Goal: Information Seeking & Learning: Learn about a topic

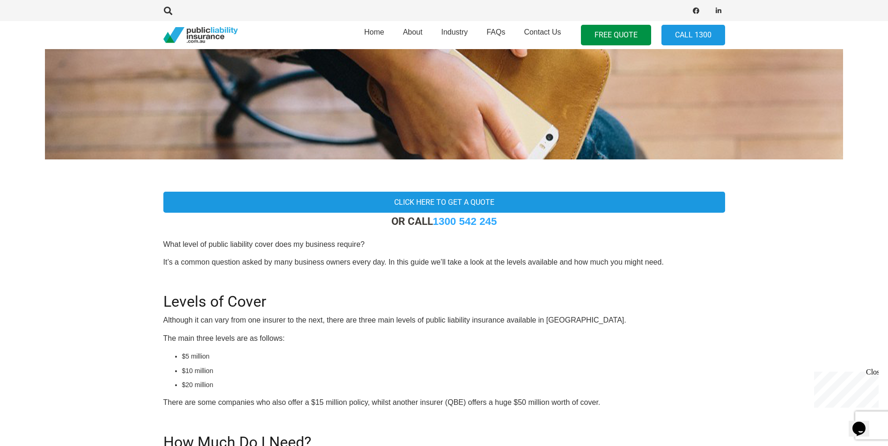
scroll to position [234, 0]
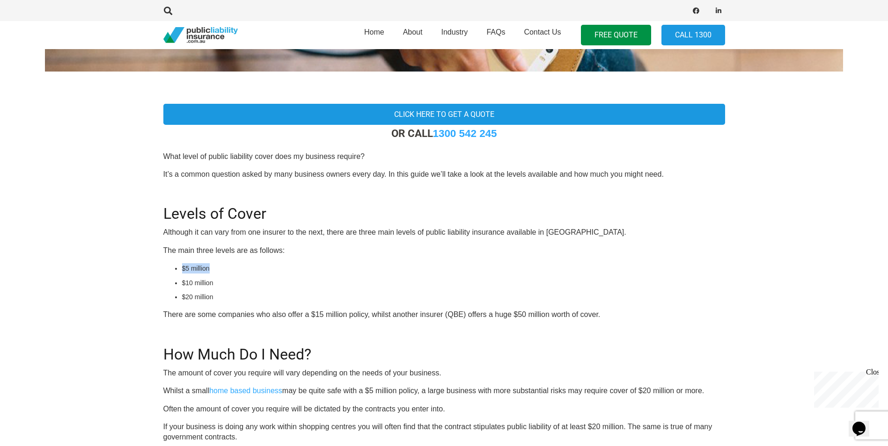
drag, startPoint x: 179, startPoint y: 264, endPoint x: 225, endPoint y: 270, distance: 46.2
click at [225, 270] on div "OR CALL [PHONE_NUMBER] What level of public liability cover does my business re…" at bounding box center [443, 403] width 561 height 553
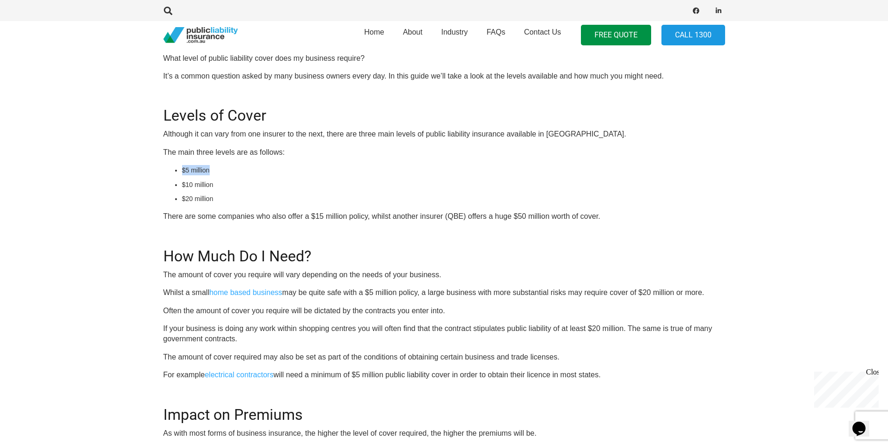
scroll to position [515, 0]
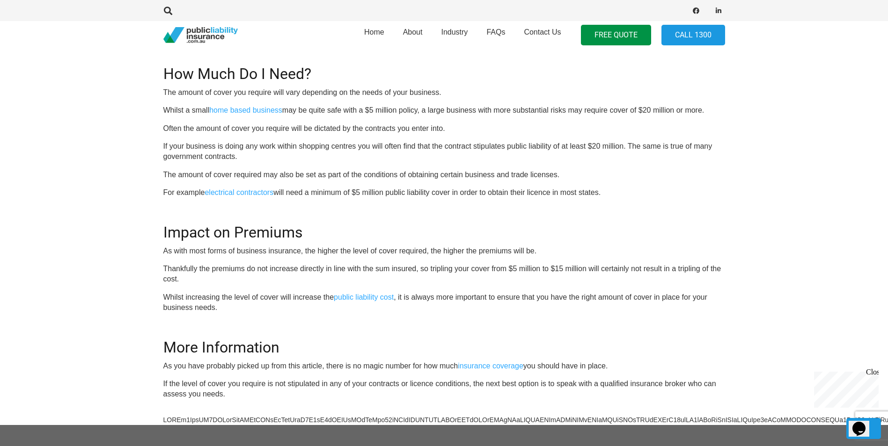
click at [578, 352] on div "Close" at bounding box center [872, 374] width 12 height 12
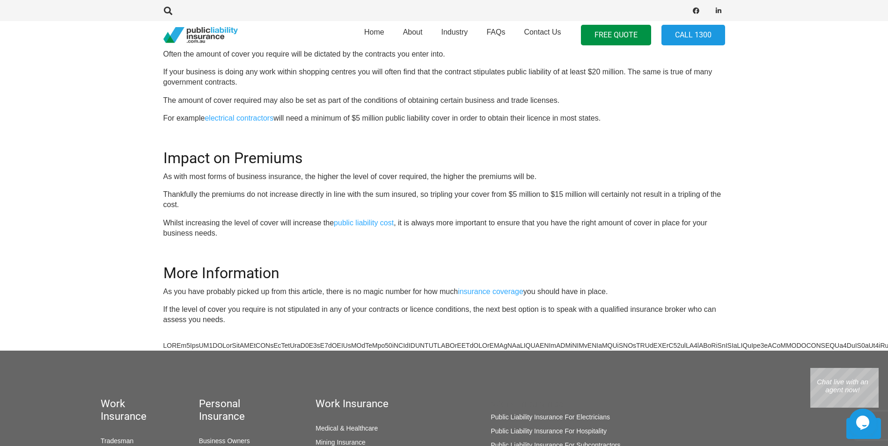
scroll to position [561, 0]
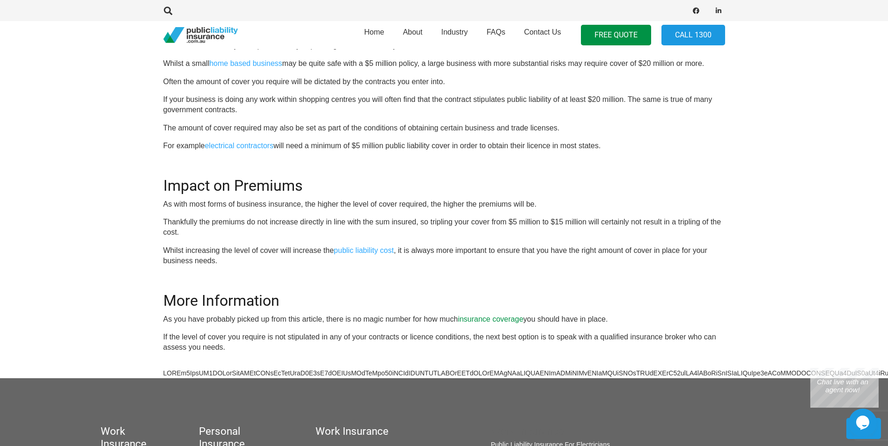
click at [495, 318] on link "insurance coverage" at bounding box center [491, 319] width 66 height 8
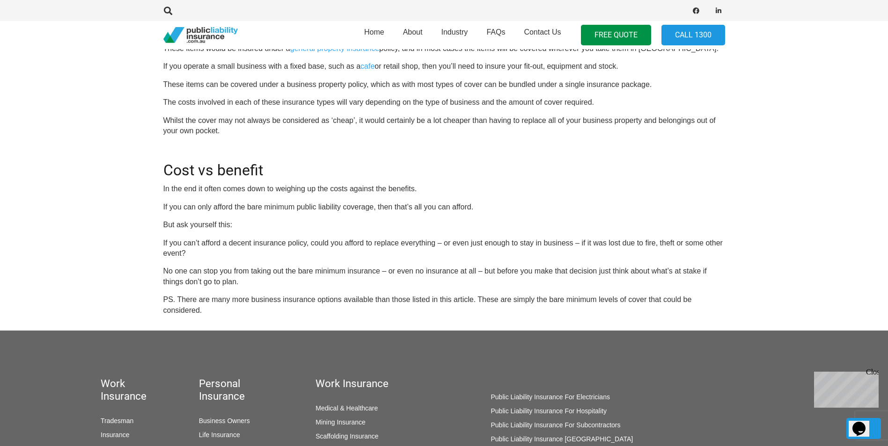
scroll to position [983, 0]
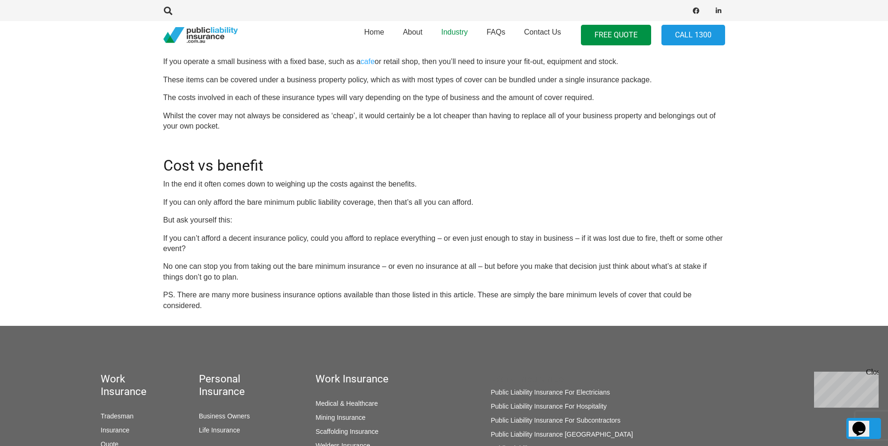
click at [457, 31] on span "Industry" at bounding box center [454, 32] width 27 height 8
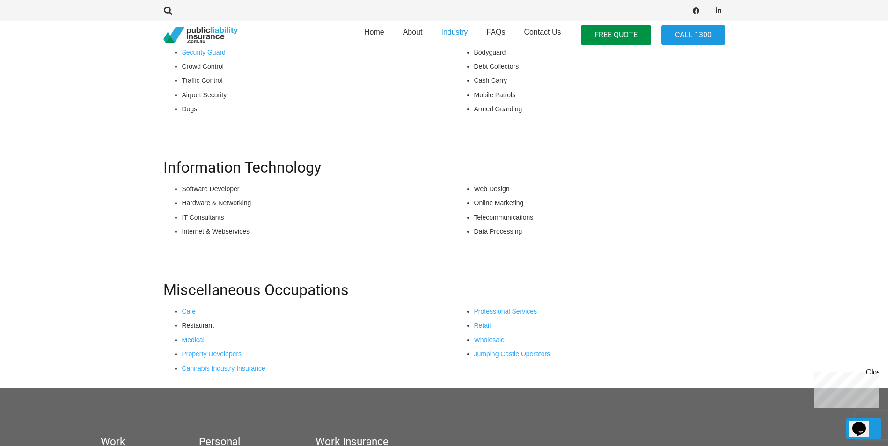
scroll to position [702, 0]
